Goal: Task Accomplishment & Management: Manage account settings

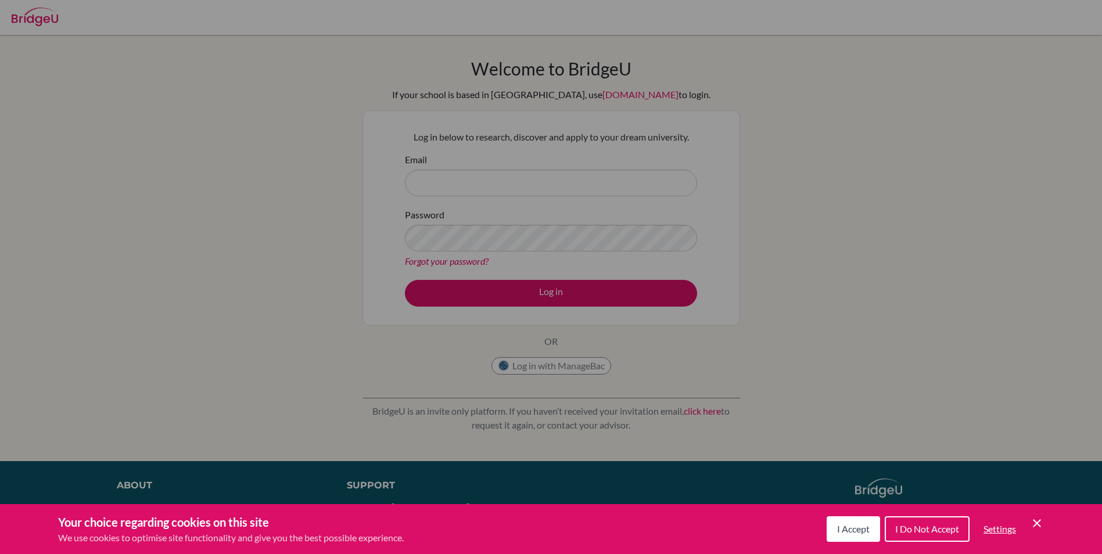
click at [1038, 526] on icon "Cookie Control Close Icon" at bounding box center [1037, 523] width 14 height 14
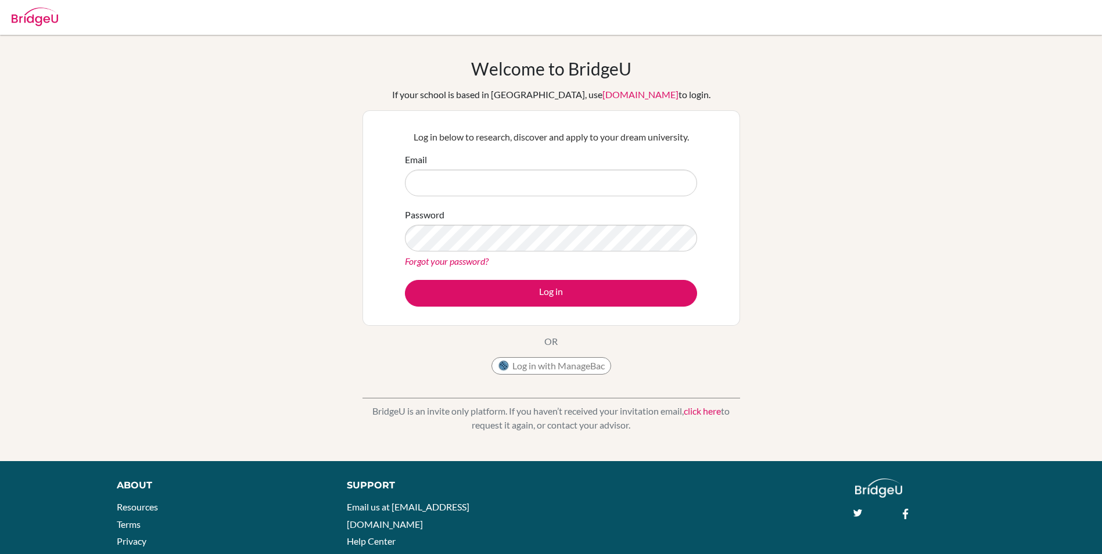
click at [464, 262] on link "Forgot your password?" at bounding box center [447, 261] width 84 height 11
click at [498, 189] on input "Email" at bounding box center [551, 183] width 292 height 27
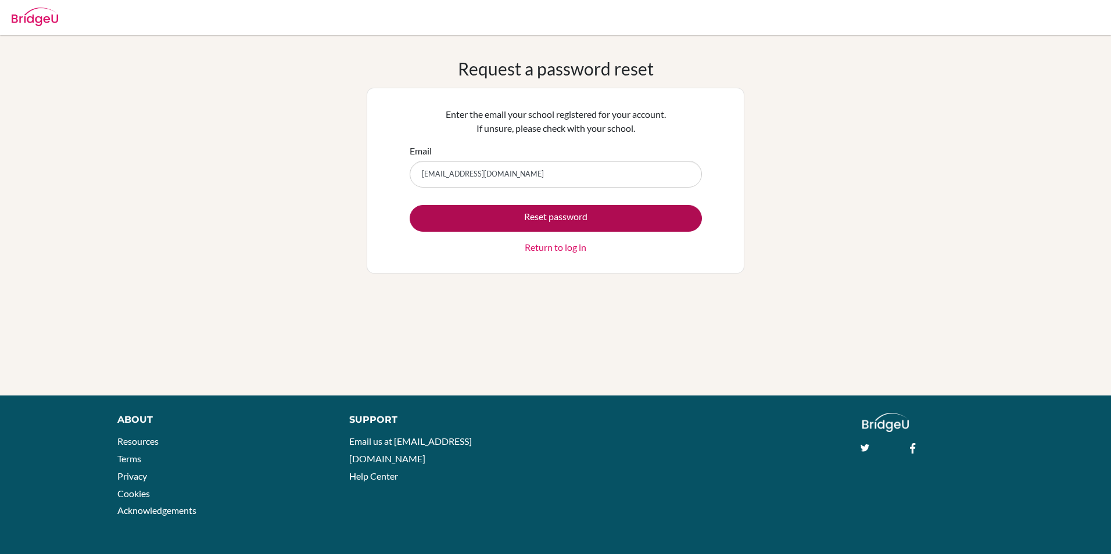
type input "[EMAIL_ADDRESS][DOMAIN_NAME]"
click at [617, 219] on button "Reset password" at bounding box center [556, 218] width 292 height 27
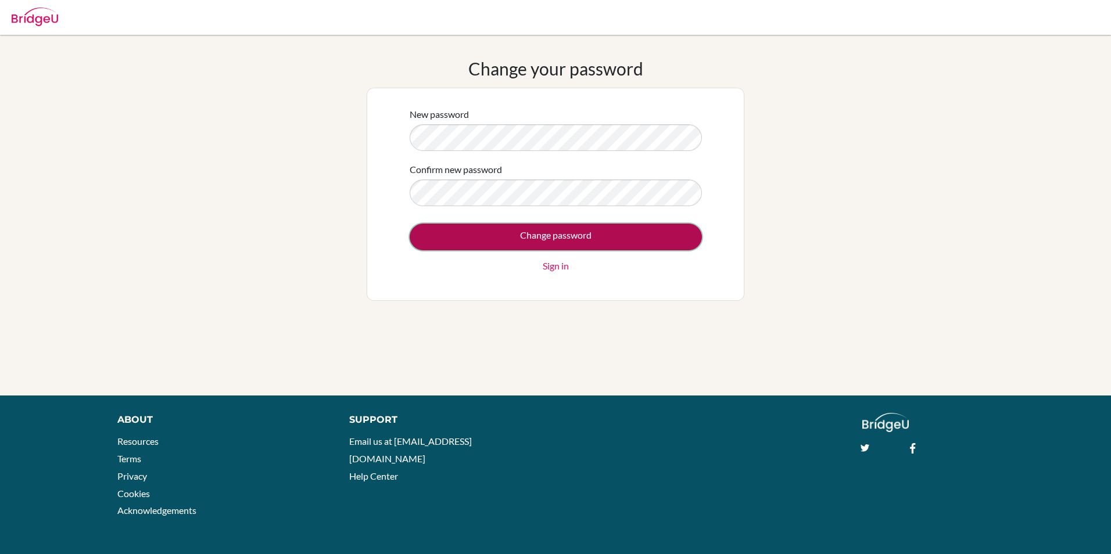
click at [563, 236] on input "Change password" at bounding box center [556, 237] width 292 height 27
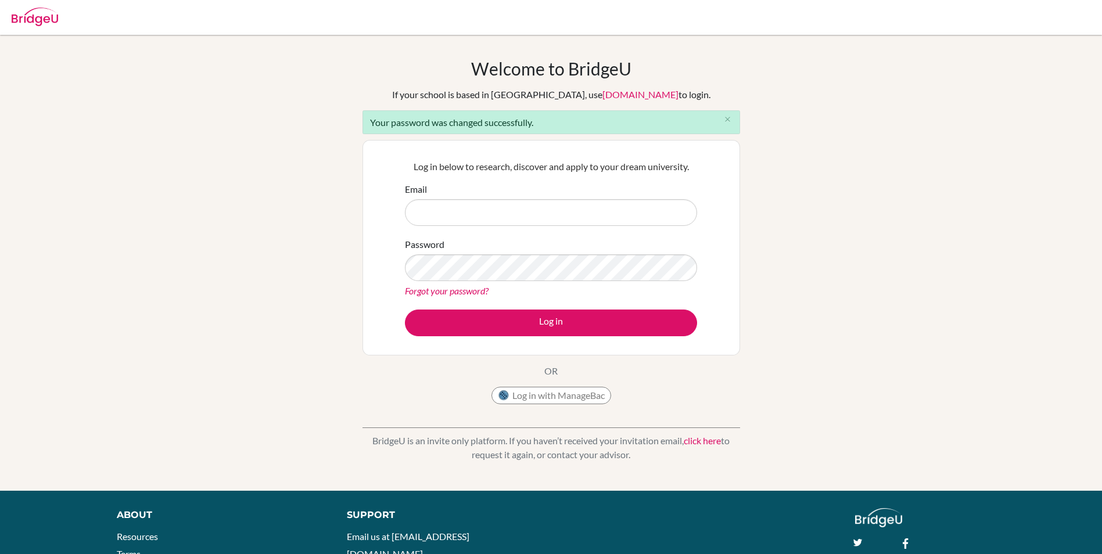
click at [503, 220] on input "Email" at bounding box center [551, 212] width 292 height 27
type input "[EMAIL_ADDRESS][DOMAIN_NAME]"
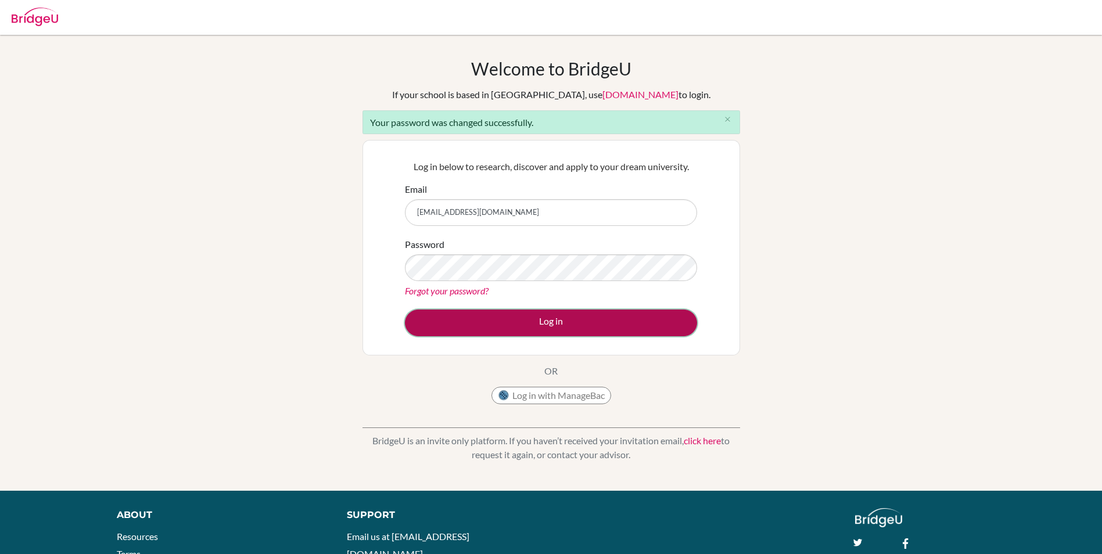
click at [564, 328] on button "Log in" at bounding box center [551, 323] width 292 height 27
